Goal: Information Seeking & Learning: Check status

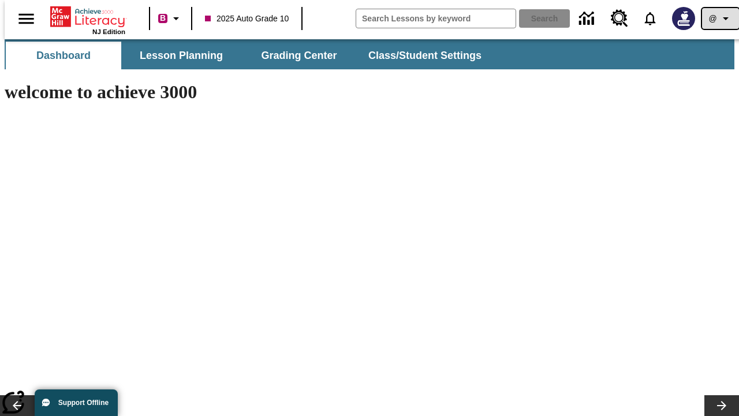
click at [719, 18] on icon "Profile/Settings" at bounding box center [726, 19] width 14 height 14
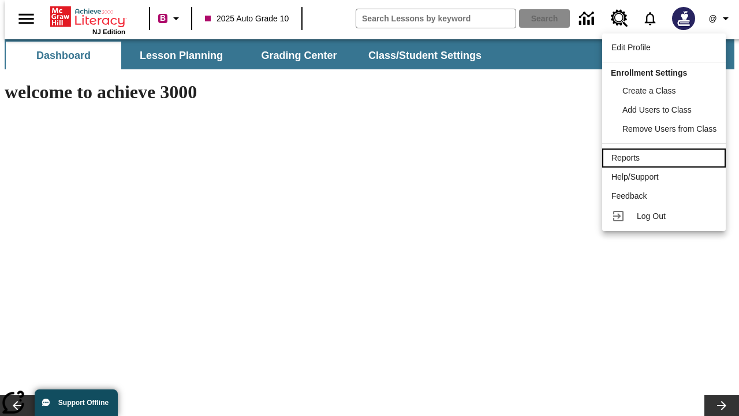
click at [666, 158] on div "Reports" at bounding box center [664, 158] width 105 height 12
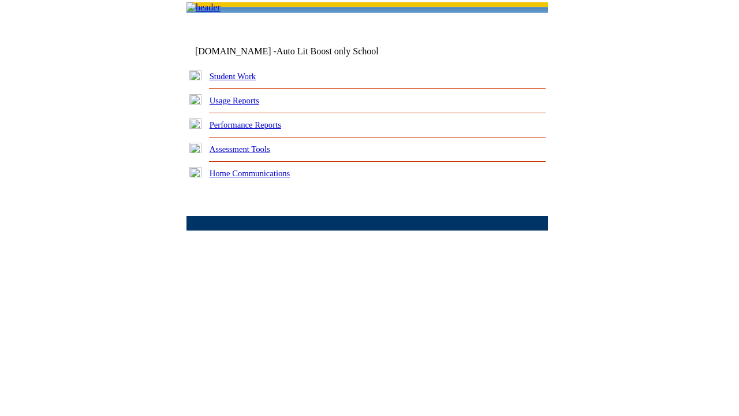
click at [257, 129] on link "Performance Reports" at bounding box center [246, 124] width 72 height 9
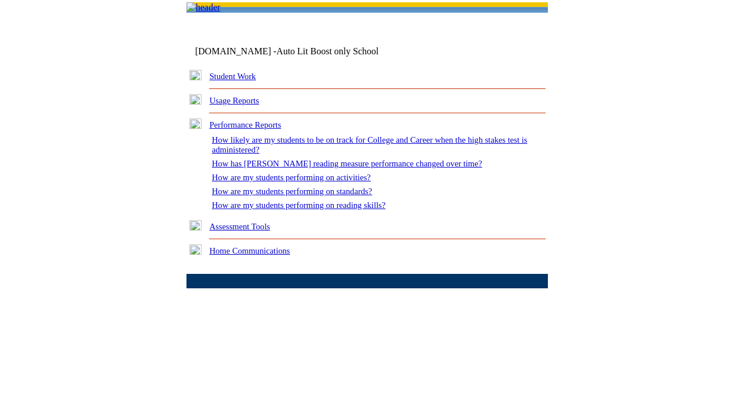
click at [304, 196] on link "How are my students performing on standards?" at bounding box center [292, 191] width 161 height 9
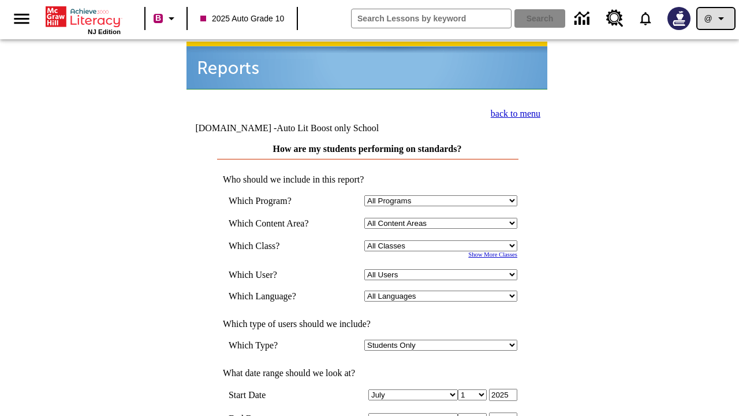
click at [716, 18] on icon "Profile/Settings" at bounding box center [722, 19] width 14 height 14
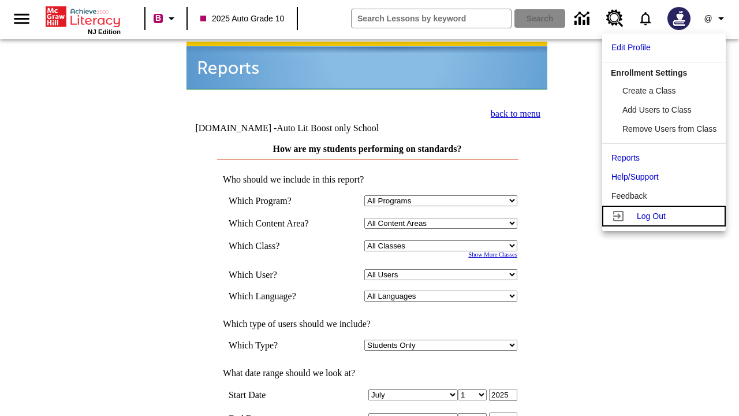
click at [666, 216] on span "Log Out" at bounding box center [651, 215] width 29 height 9
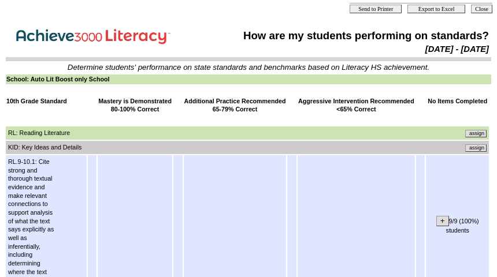
click at [480, 147] on input "assign" at bounding box center [475, 148] width 21 height 8
